Goal: Task Accomplishment & Management: Manage account settings

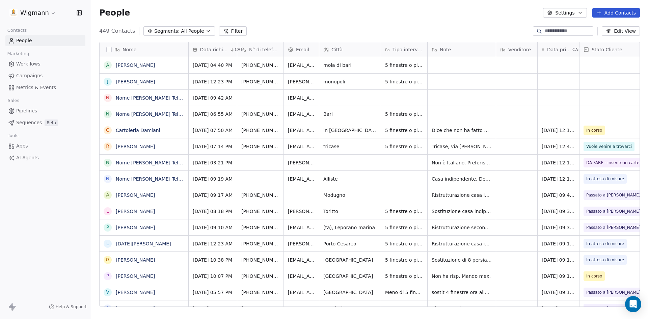
scroll to position [276, 552]
click at [455, 115] on div "grid" at bounding box center [462, 114] width 68 height 16
type textarea "**********"
click at [547, 112] on html "Wigmann Contacts People Marketing Workflows Campaigns Metrics & Events Sales Pi…" at bounding box center [324, 159] width 648 height 319
click at [548, 111] on div "grid" at bounding box center [559, 114] width 42 height 16
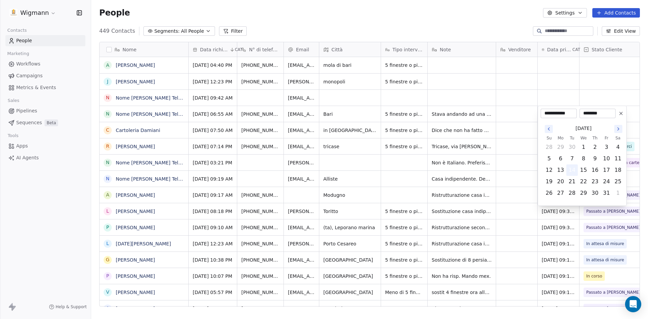
click at [571, 167] on button "14" at bounding box center [572, 170] width 11 height 11
click at [513, 141] on html "Wigmann Contacts People Marketing Workflows Campaigns Metrics & Events Sales Pi…" at bounding box center [324, 159] width 648 height 319
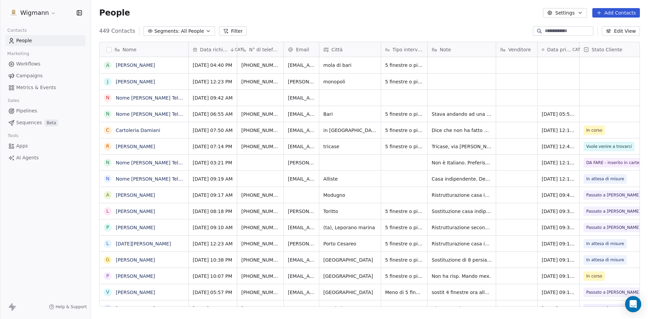
scroll to position [0, 73]
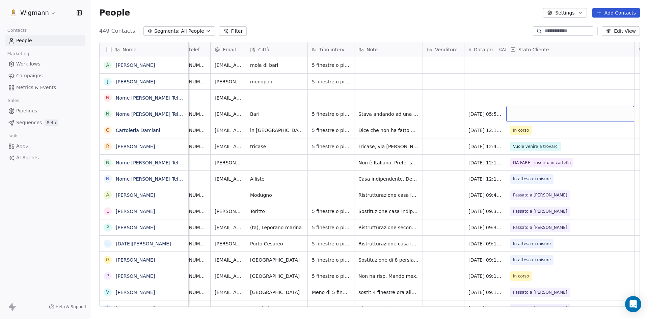
click at [612, 109] on div "grid" at bounding box center [570, 114] width 128 height 16
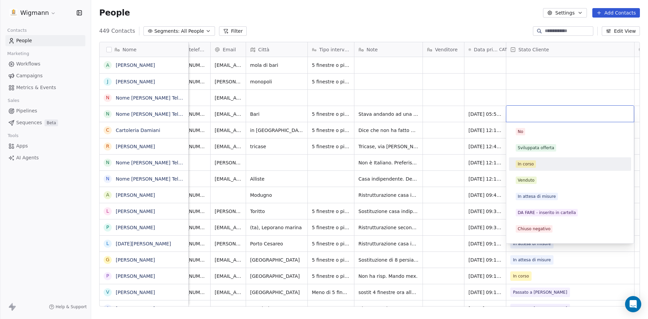
click at [527, 164] on div "In corso" at bounding box center [526, 164] width 16 height 6
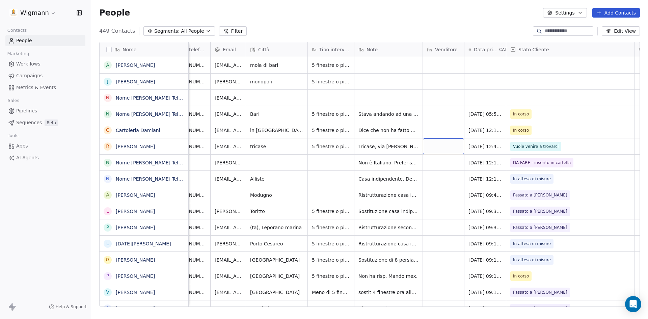
scroll to position [0, 0]
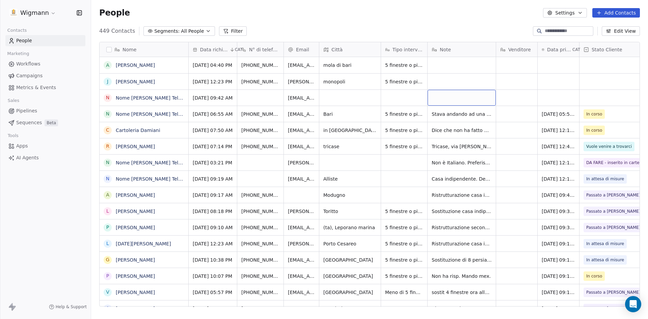
click at [452, 96] on div "grid" at bounding box center [462, 98] width 68 height 16
type textarea "**********"
click at [449, 76] on html "Wigmann Contacts People Marketing Workflows Campaigns Metrics & Events Sales Pi…" at bounding box center [324, 159] width 648 height 319
click at [446, 81] on div "grid" at bounding box center [462, 82] width 68 height 16
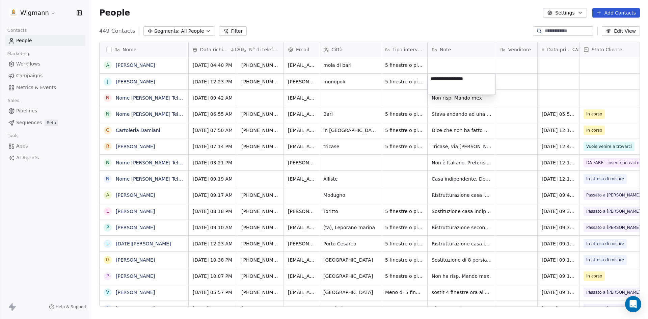
type textarea "**********"
click at [453, 63] on html "Wigmann Contacts People Marketing Workflows Campaigns Metrics & Events Sales Pi…" at bounding box center [324, 159] width 648 height 319
click at [453, 63] on div "grid" at bounding box center [462, 65] width 68 height 16
type textarea "**********"
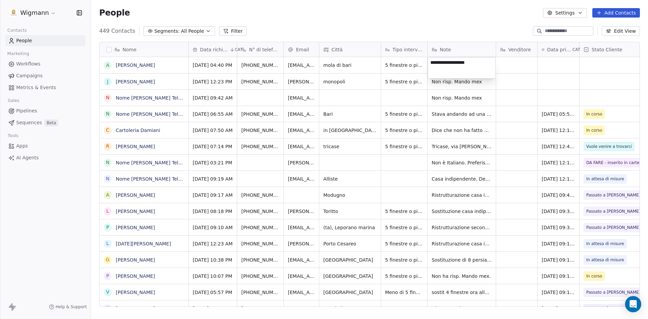
click at [555, 98] on html "Wigmann Contacts People Marketing Workflows Campaigns Metrics & Events Sales Pi…" at bounding box center [324, 159] width 648 height 319
click at [550, 97] on div "grid" at bounding box center [559, 98] width 42 height 16
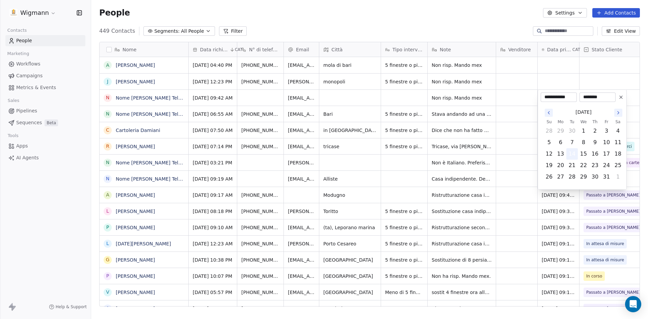
click at [571, 156] on button "14" at bounding box center [572, 154] width 11 height 11
click at [515, 111] on html "Wigmann Contacts People Marketing Workflows Campaigns Metrics & Events Sales Pi…" at bounding box center [324, 159] width 648 height 319
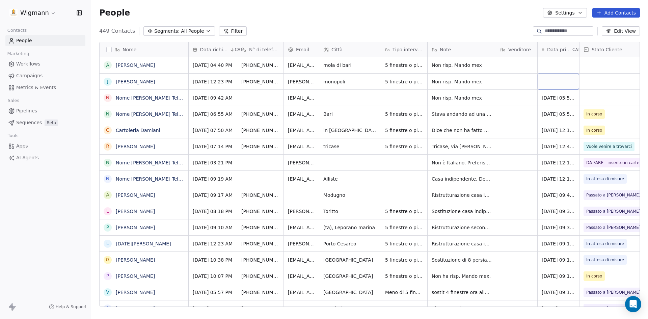
click at [552, 78] on div "grid" at bounding box center [559, 82] width 42 height 16
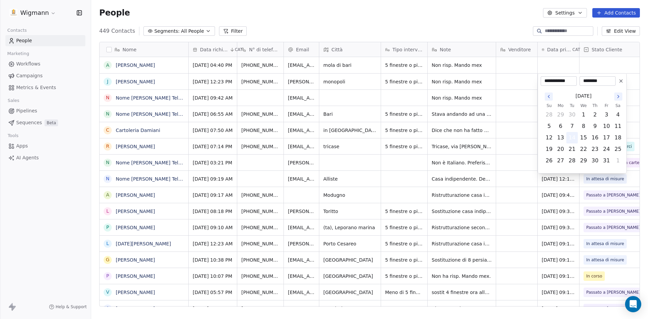
click at [570, 136] on button "14" at bounding box center [572, 137] width 11 height 11
click at [520, 113] on html "Wigmann Contacts People Marketing Workflows Campaigns Metrics & Events Sales Pi…" at bounding box center [324, 159] width 648 height 319
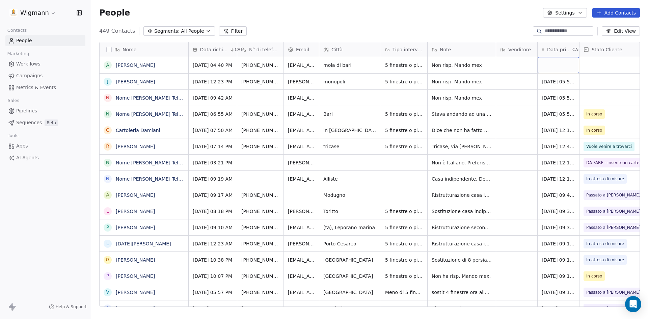
click at [555, 62] on div "grid" at bounding box center [559, 65] width 42 height 16
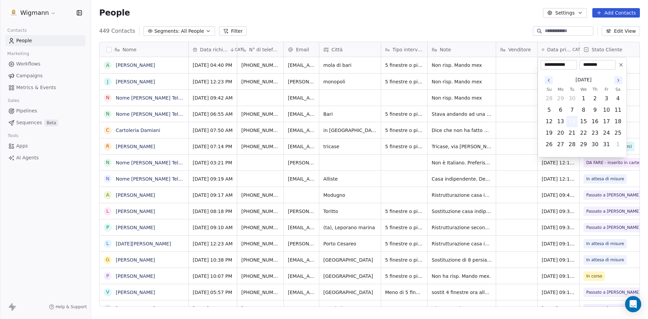
click at [570, 124] on button "14" at bounding box center [572, 121] width 11 height 11
click at [501, 137] on html "Wigmann Contacts People Marketing Workflows Campaigns Metrics & Events Sales Pi…" at bounding box center [324, 159] width 648 height 319
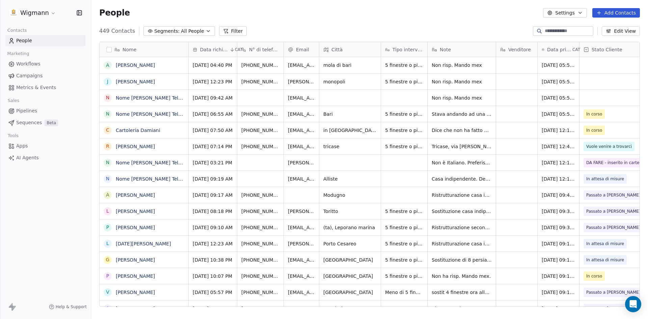
scroll to position [0, 73]
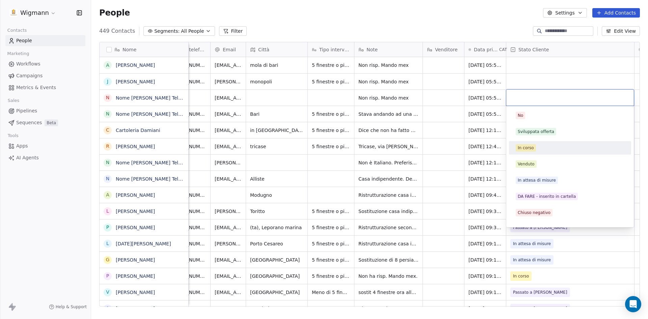
click at [529, 146] on div "In corso" at bounding box center [526, 148] width 16 height 6
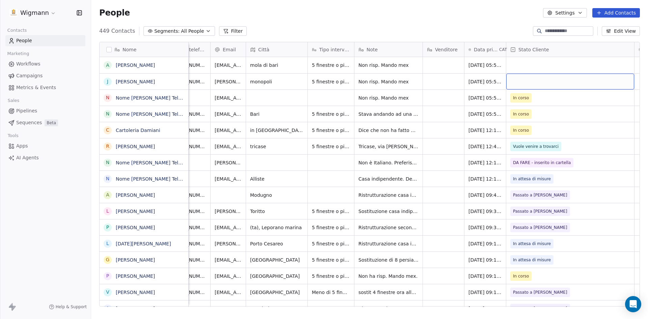
click at [527, 79] on div "grid" at bounding box center [570, 82] width 128 height 16
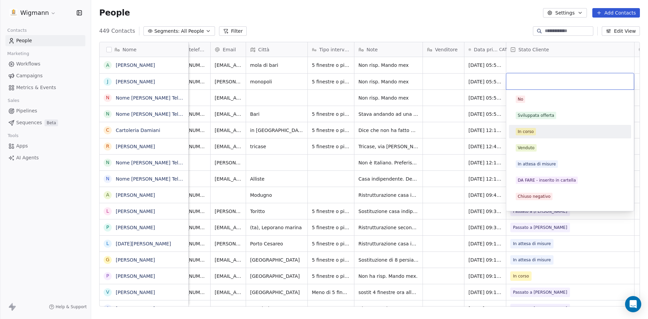
click at [525, 134] on div "In corso" at bounding box center [526, 132] width 16 height 6
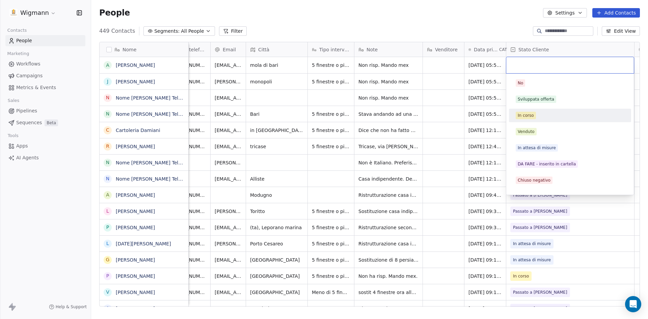
click at [529, 116] on div "In corso" at bounding box center [526, 115] width 16 height 6
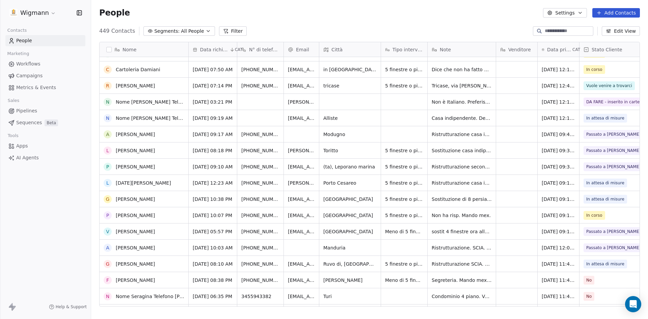
scroll to position [3, 0]
